Goal: Check status: Check status

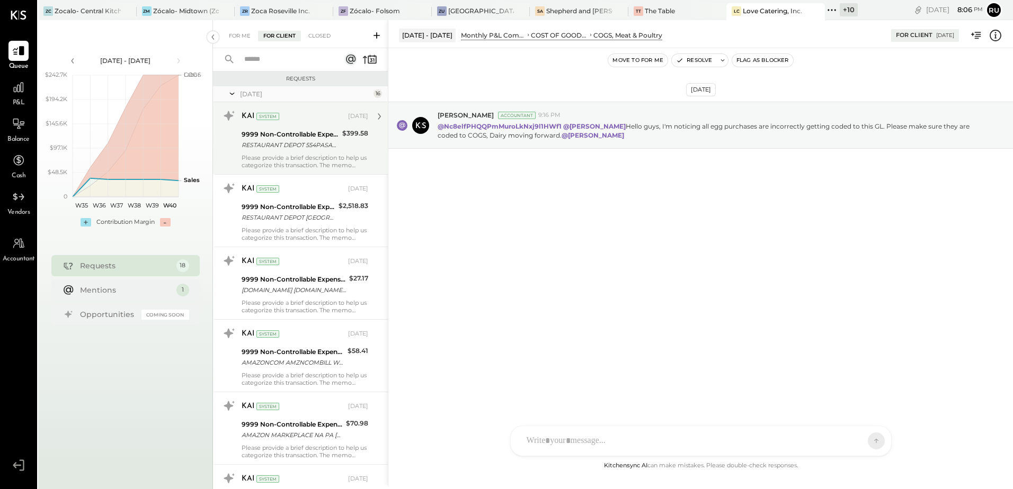
click at [291, 147] on div "RESTAURANT DEPOT 554PASADENA [GEOGRAPHIC_DATA][PERSON_NAME]-72057-00325896 [PHO…" at bounding box center [290, 145] width 97 height 11
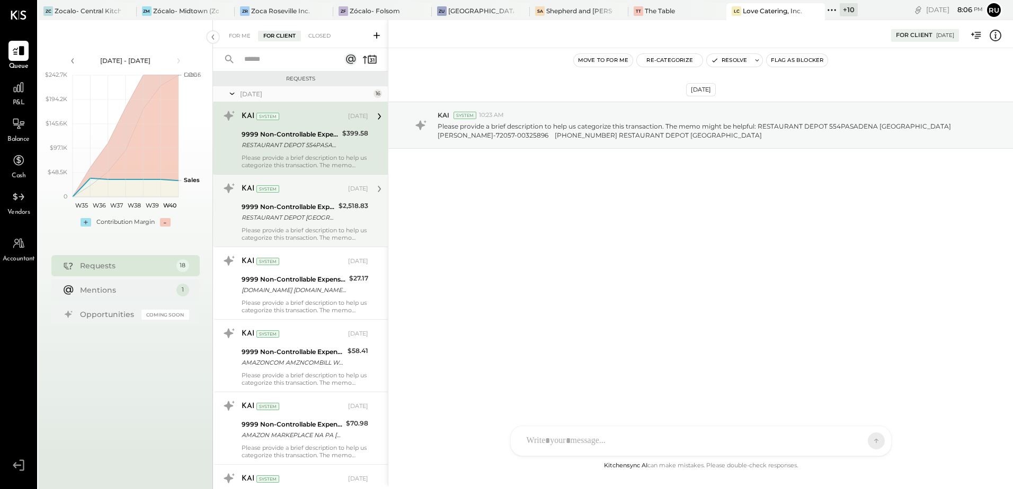
click at [277, 227] on div "Please provide a brief description to help us categorize this transaction. The …" at bounding box center [305, 234] width 127 height 15
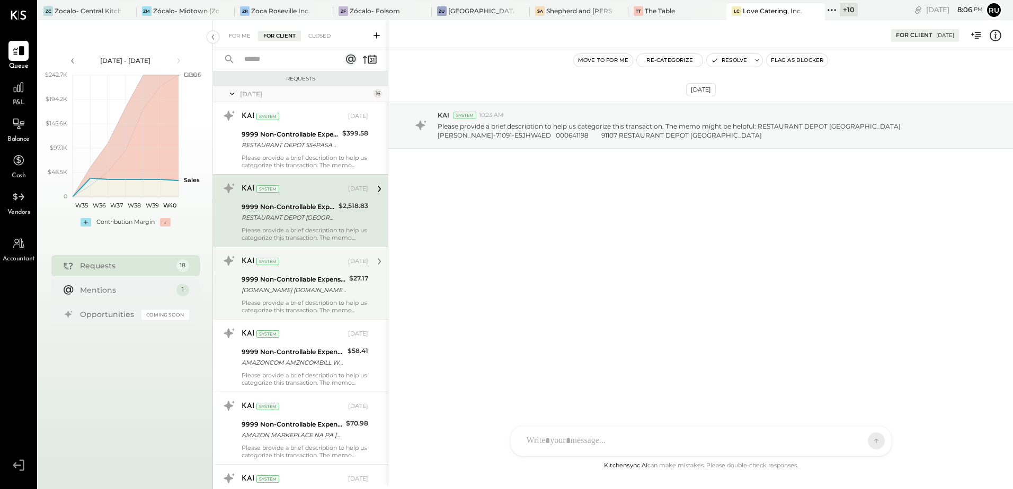
click at [261, 306] on div "Please provide a brief description to help us categorize this transaction. The …" at bounding box center [305, 306] width 127 height 15
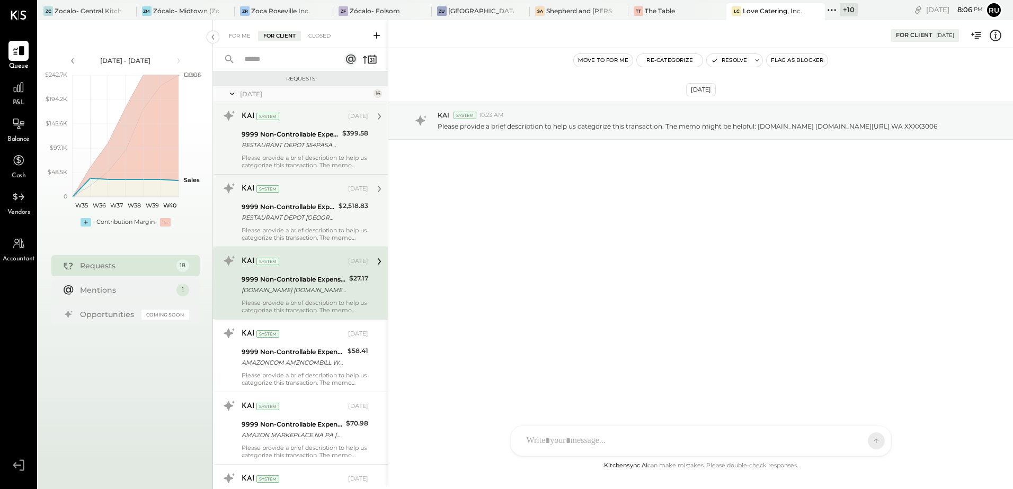
click at [247, 117] on div "KAI" at bounding box center [248, 116] width 13 height 11
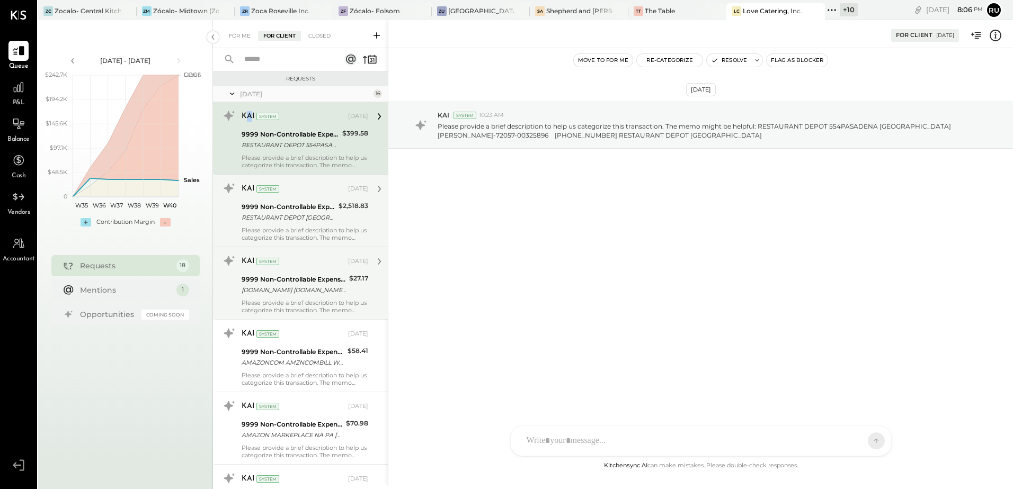
drag, startPoint x: 247, startPoint y: 117, endPoint x: 251, endPoint y: 123, distance: 7.8
click at [251, 123] on div "KAI System [DATE]" at bounding box center [305, 116] width 127 height 15
click at [305, 164] on div "Please provide a brief description to help us categorize this transaction. The …" at bounding box center [305, 161] width 127 height 15
